Goal: Find specific page/section: Find specific page/section

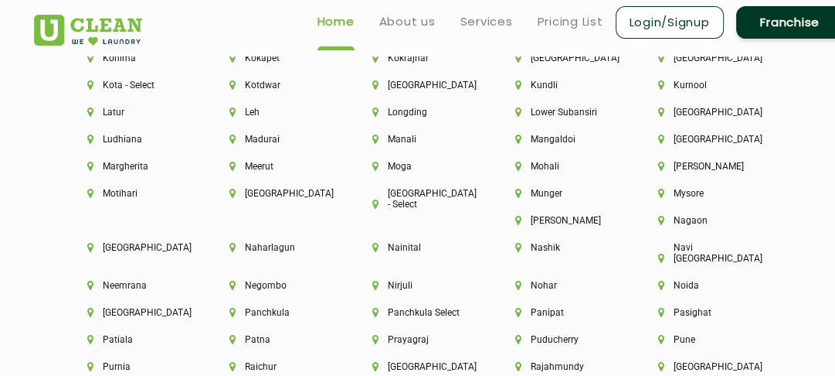
scroll to position [3939, 0]
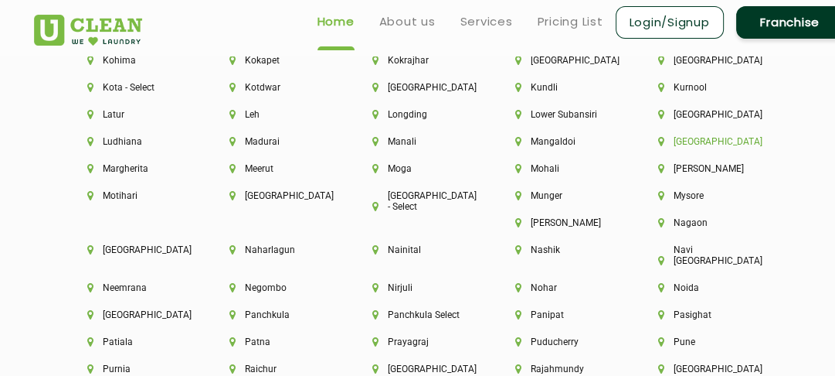
click at [714, 147] on li "[GEOGRAPHIC_DATA]" at bounding box center [703, 141] width 90 height 11
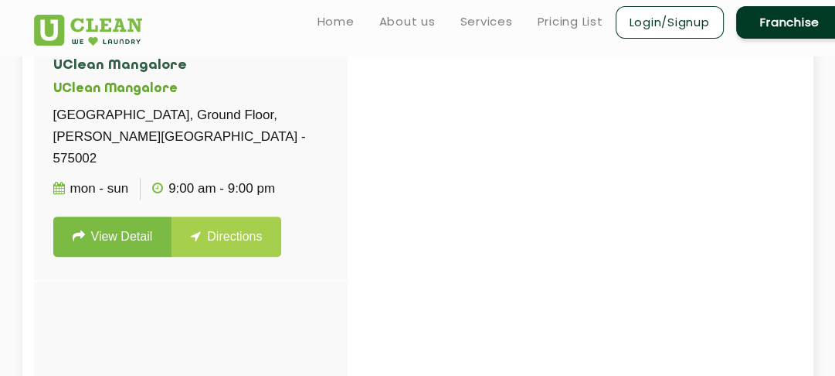
scroll to position [396, 0]
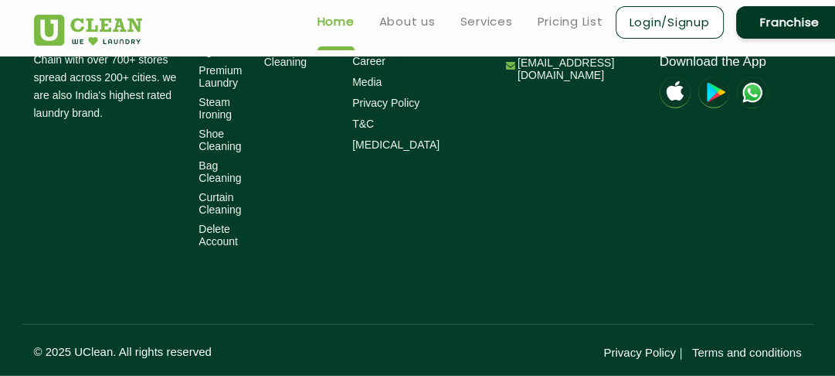
scroll to position [3917, 0]
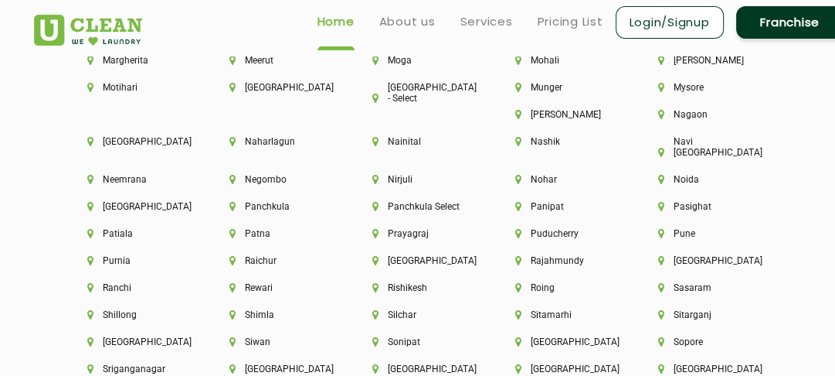
scroll to position [4067, 0]
